Goal: Task Accomplishment & Management: Use online tool/utility

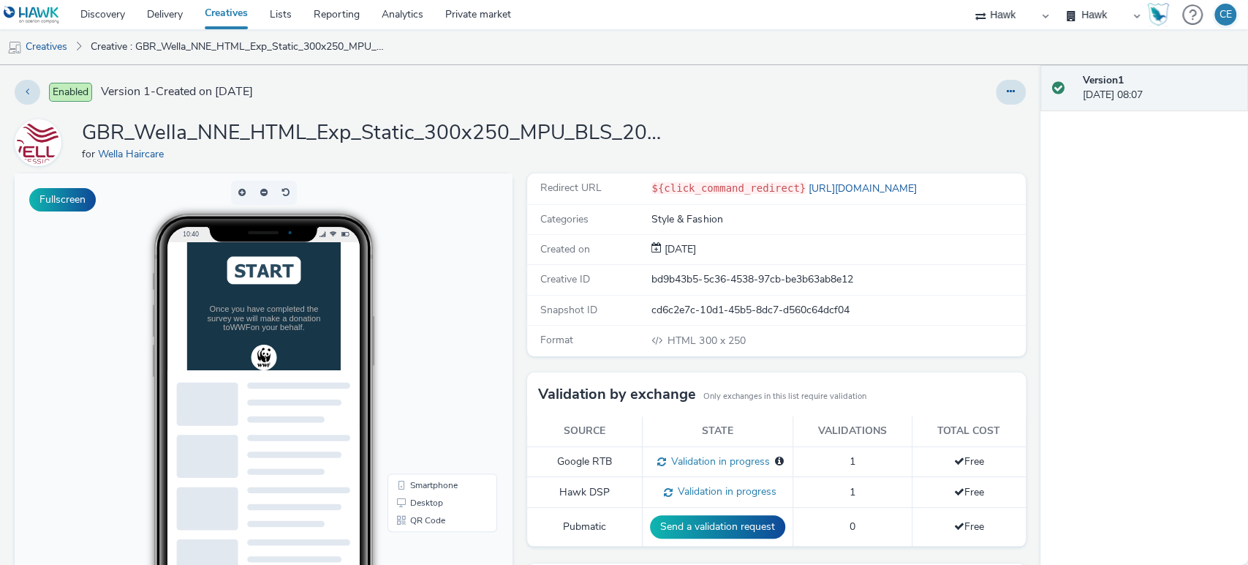
scroll to position [197, 0]
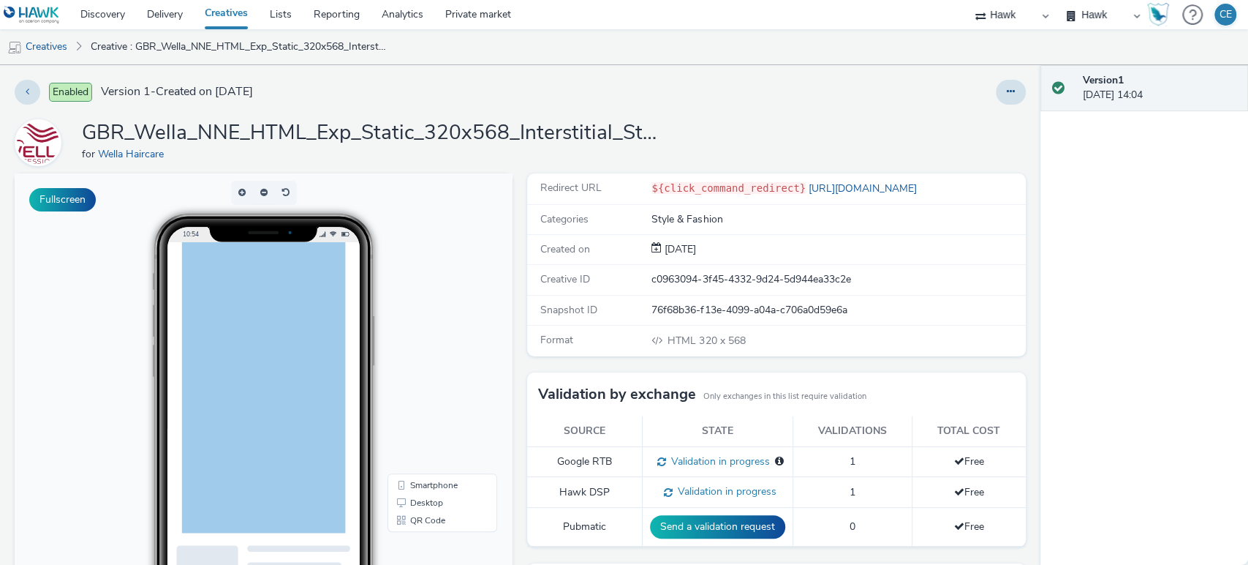
scroll to position [276, 0]
